Goal: Information Seeking & Learning: Learn about a topic

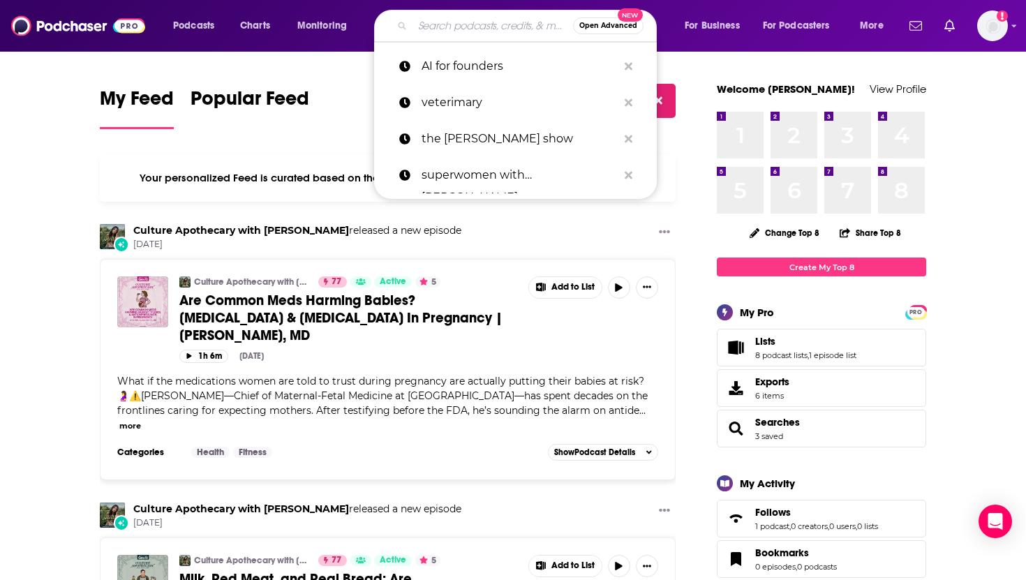
click at [528, 21] on input "Search podcasts, credits, & more..." at bounding box center [492, 26] width 160 height 22
click at [490, 137] on p "the [PERSON_NAME] show" at bounding box center [519, 139] width 196 height 36
type input "the [PERSON_NAME] show"
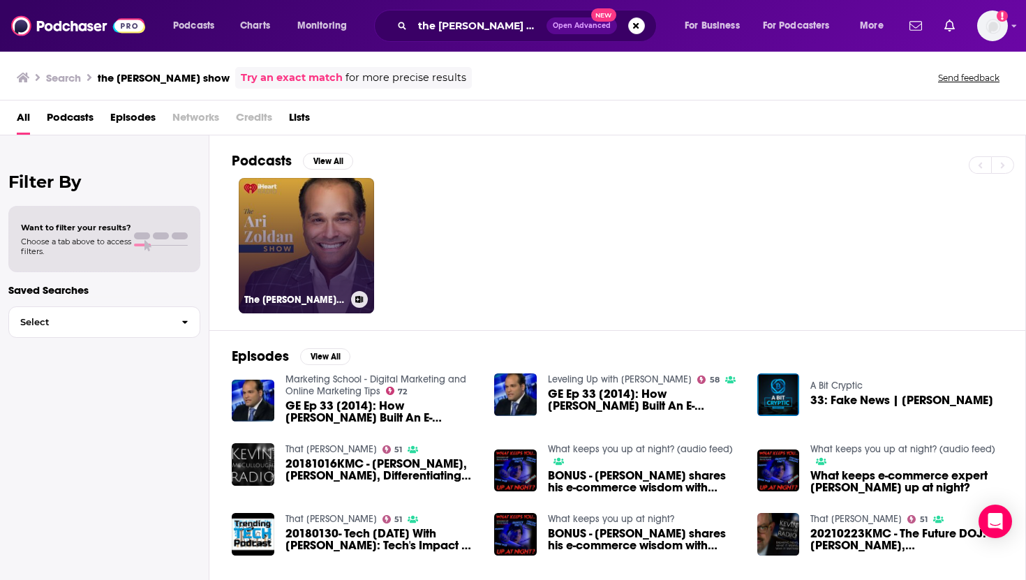
click at [338, 218] on link "The [PERSON_NAME] Show" at bounding box center [306, 245] width 135 height 135
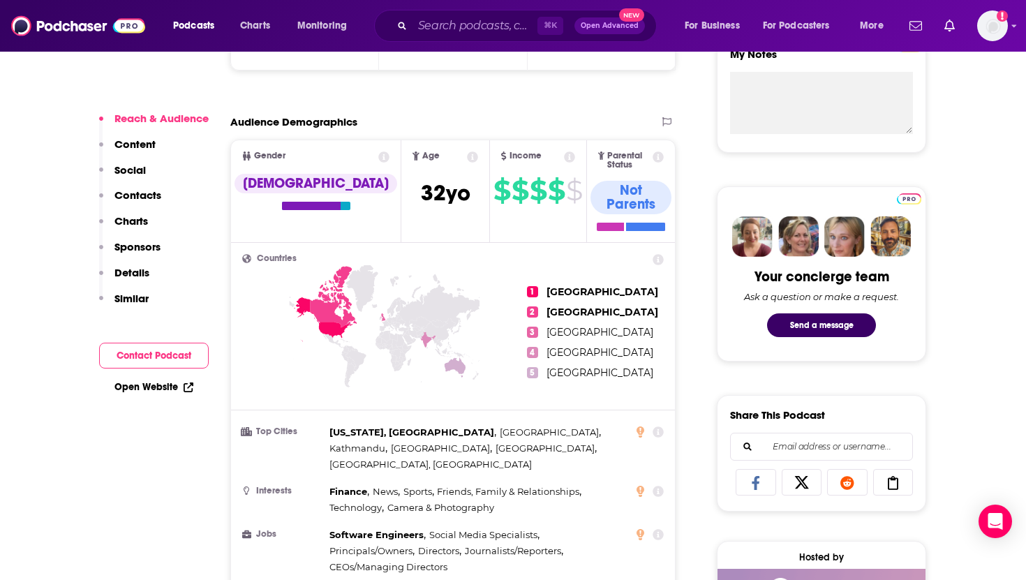
scroll to position [536, 0]
